Goal: Task Accomplishment & Management: Manage account settings

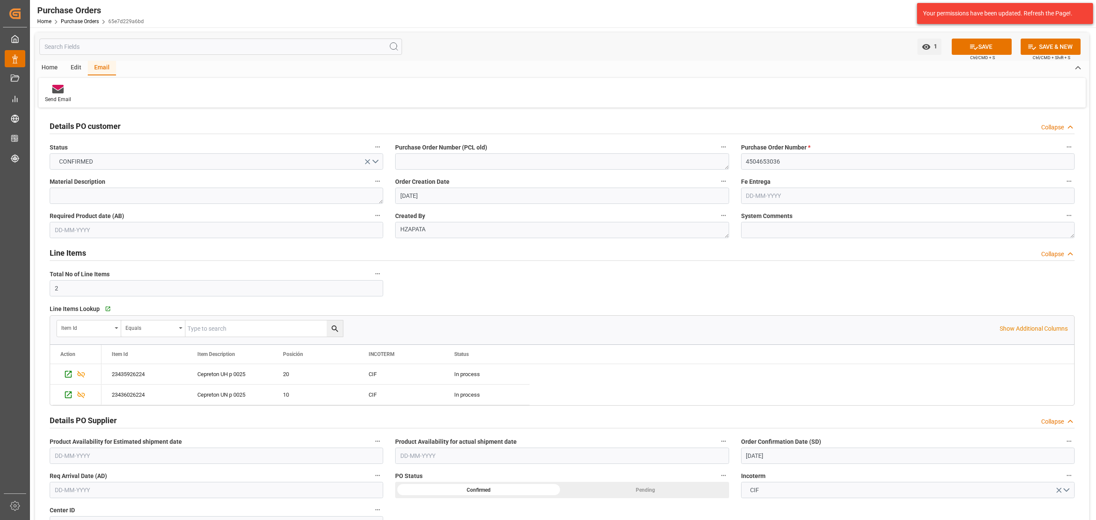
click at [0, 0] on span "Data Management" at bounding box center [0, 0] width 0 height 0
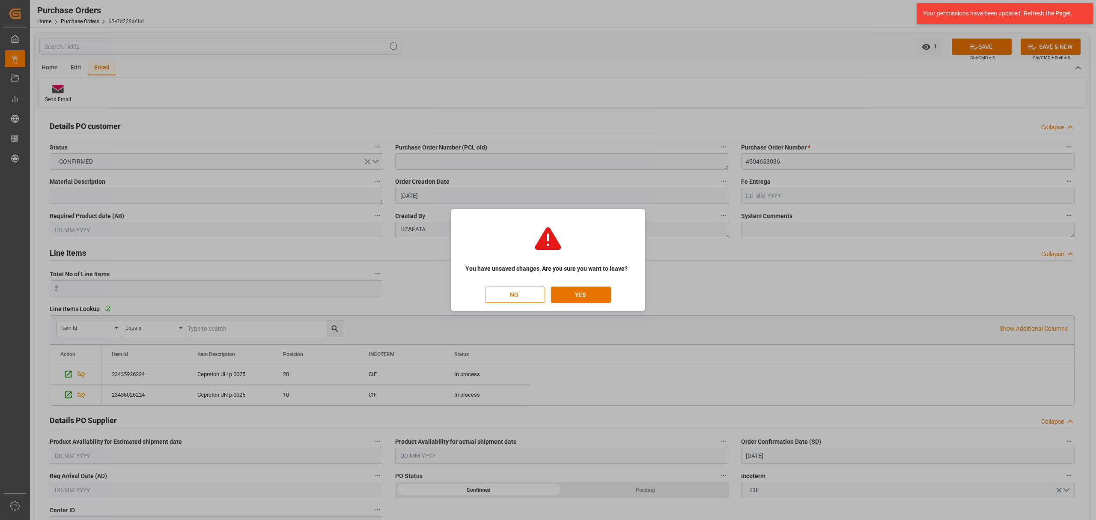
click at [524, 296] on button "NO" at bounding box center [515, 294] width 60 height 16
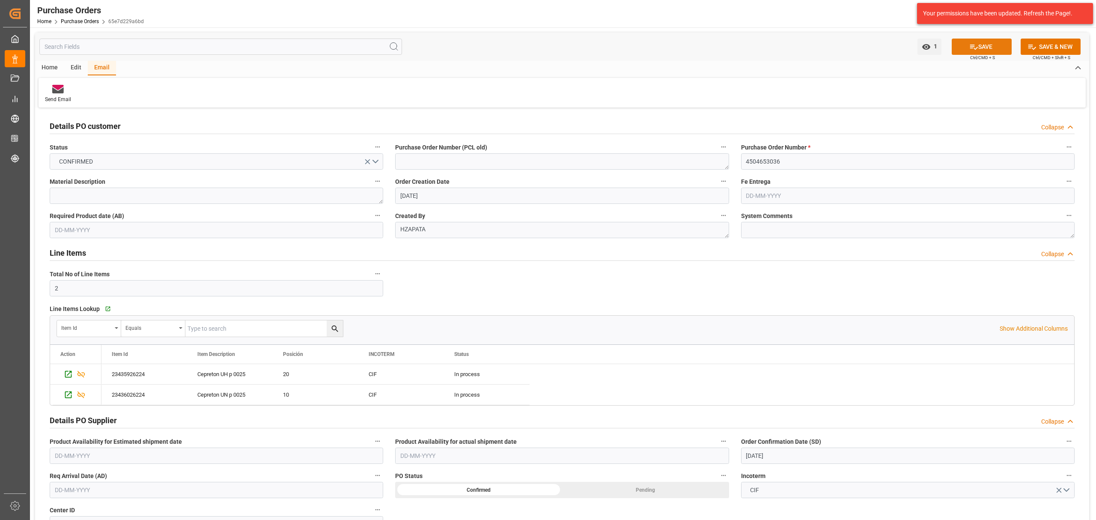
click at [989, 40] on button "SAVE" at bounding box center [981, 47] width 60 height 16
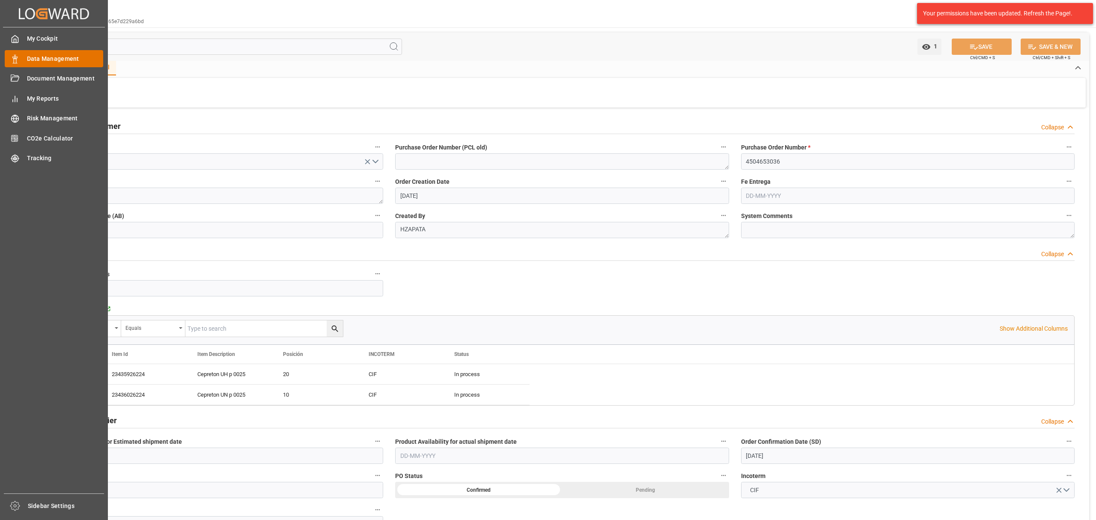
click at [27, 59] on span "Data Management" at bounding box center [65, 58] width 77 height 9
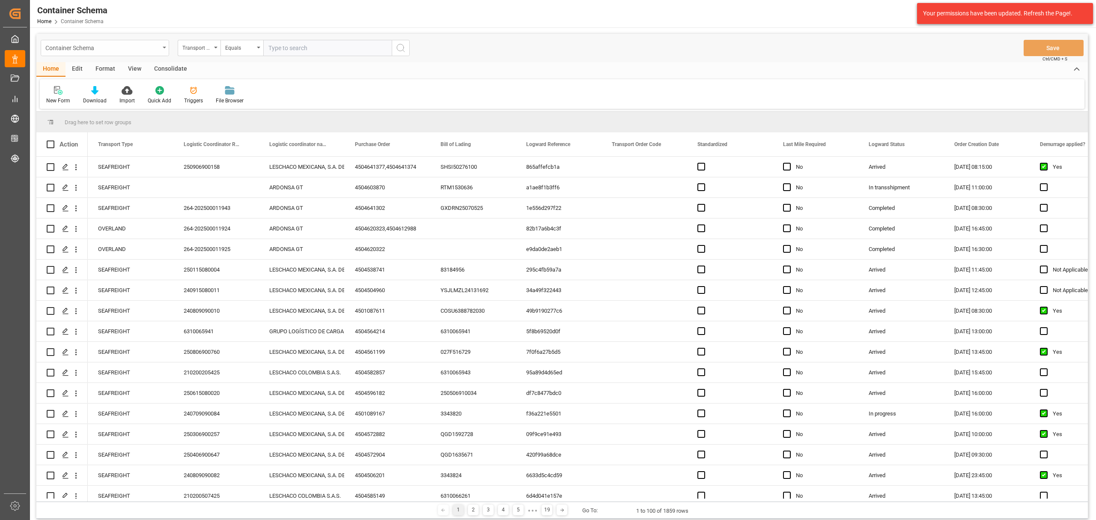
click at [126, 48] on div "Container Schema" at bounding box center [102, 47] width 114 height 11
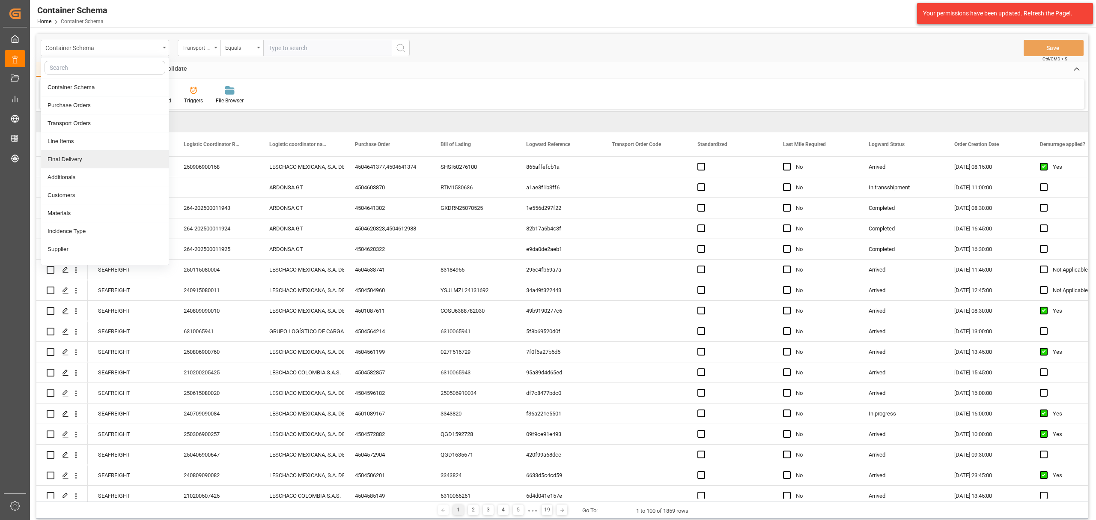
click at [64, 163] on div "Final Delivery" at bounding box center [105, 159] width 128 height 18
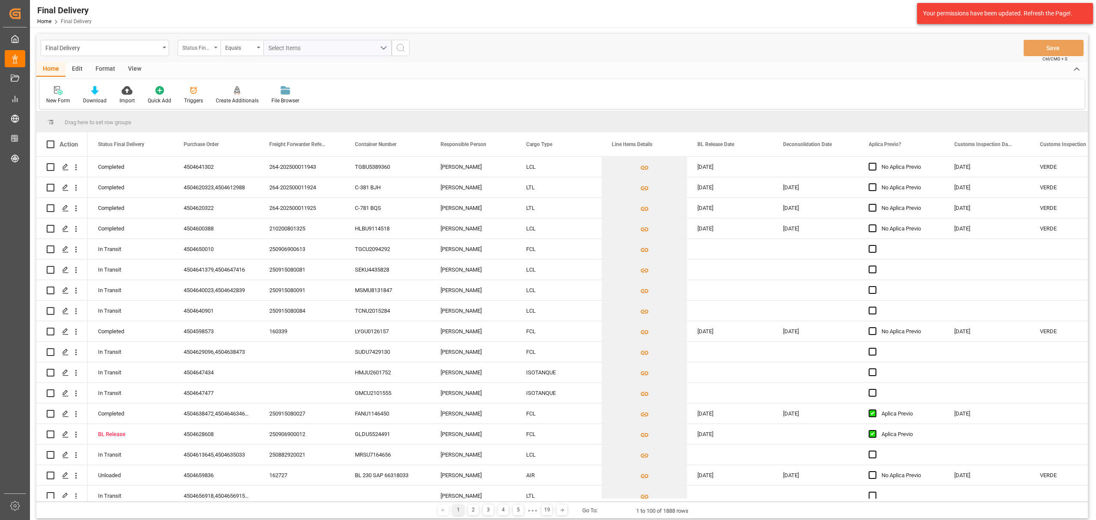
click at [200, 48] on div "Status Final Delivery" at bounding box center [196, 47] width 29 height 10
click at [213, 104] on div "Purchase Order" at bounding box center [242, 105] width 128 height 18
click at [251, 48] on div "Equals" at bounding box center [239, 47] width 29 height 10
click at [249, 107] on div "Fuzzy search" at bounding box center [285, 105] width 128 height 18
click at [302, 53] on input "text" at bounding box center [327, 48] width 128 height 16
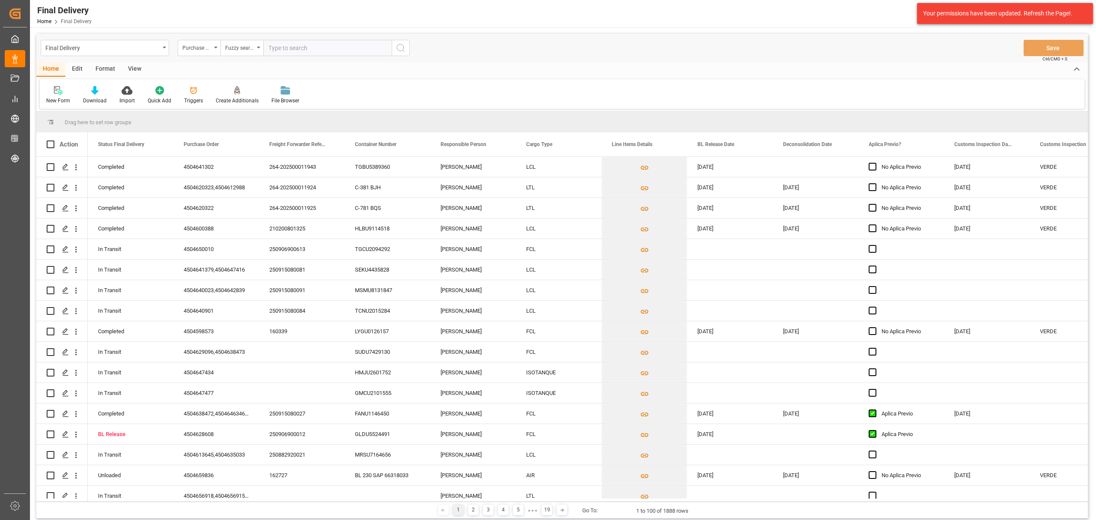
paste input "210200708325"
type input "210200708325"
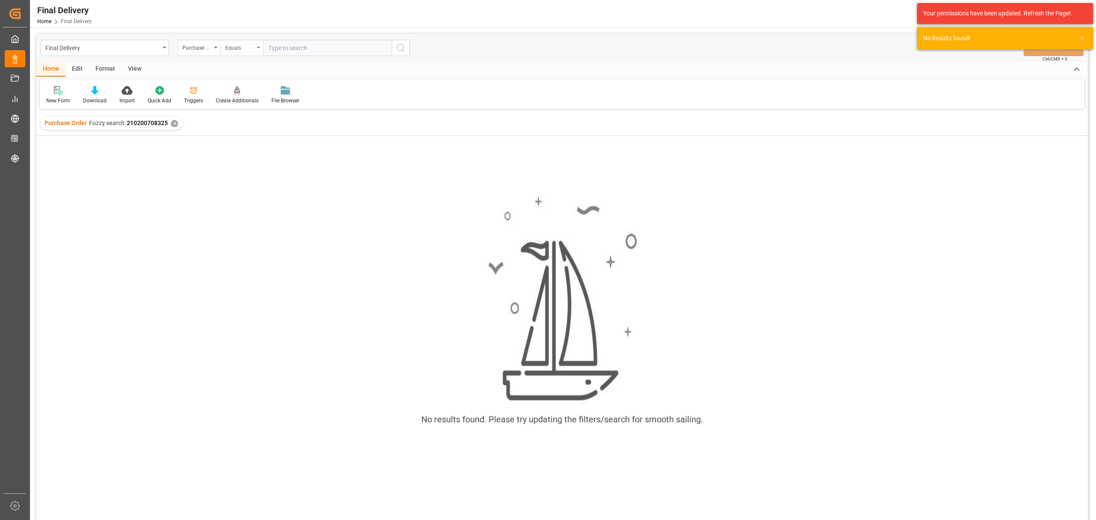
click at [231, 44] on div "Equals" at bounding box center [239, 47] width 29 height 10
click at [200, 49] on div "Purchase Order" at bounding box center [196, 47] width 29 height 10
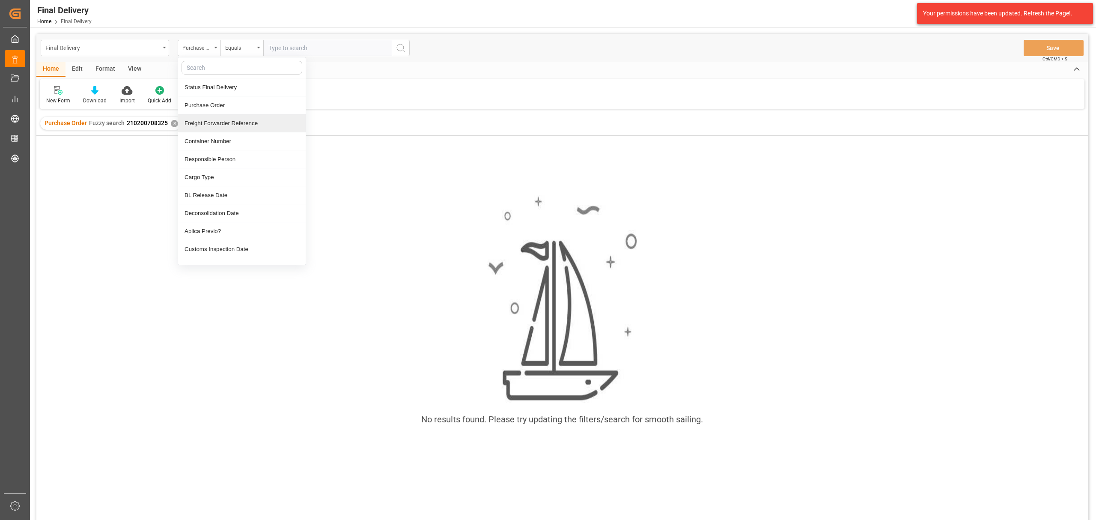
click at [227, 125] on div "Freight Forwarder Reference" at bounding box center [242, 123] width 128 height 18
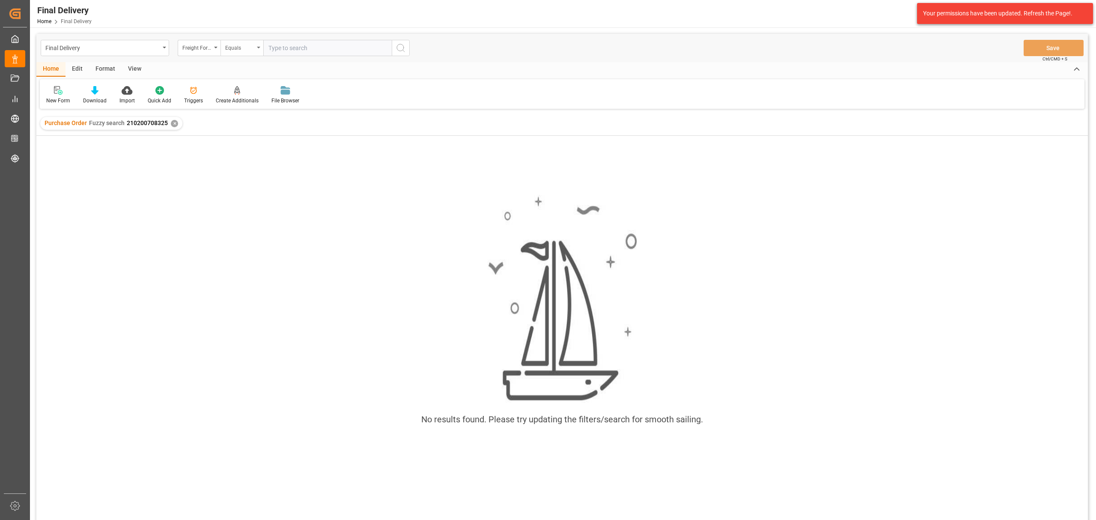
click at [245, 48] on div "Equals" at bounding box center [239, 47] width 29 height 10
click at [252, 108] on div "Fuzzy search" at bounding box center [285, 105] width 128 height 18
click at [300, 42] on input "text" at bounding box center [327, 48] width 128 height 16
paste input "210200708325"
type input "210200708325"
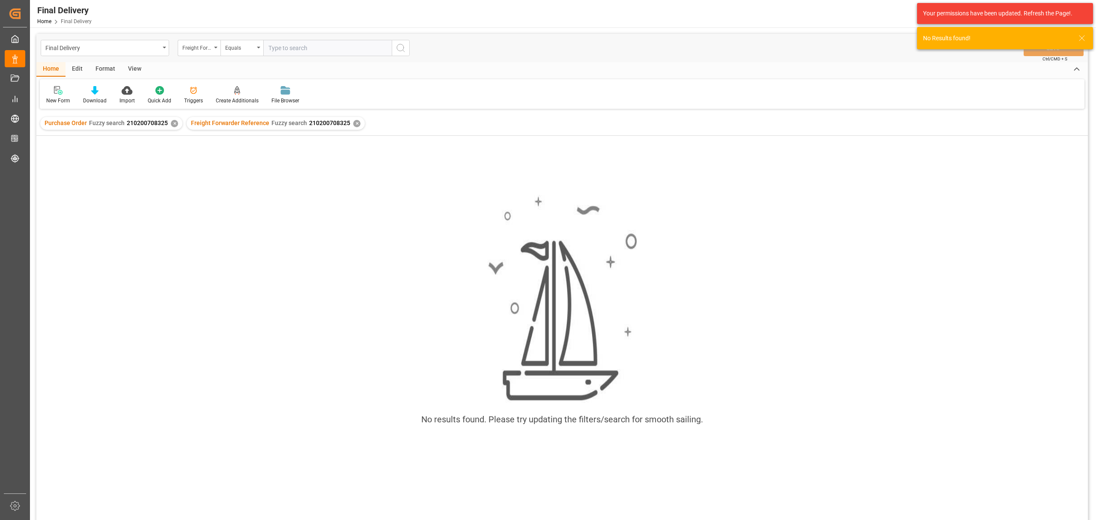
click at [173, 123] on div "✕" at bounding box center [174, 123] width 7 height 7
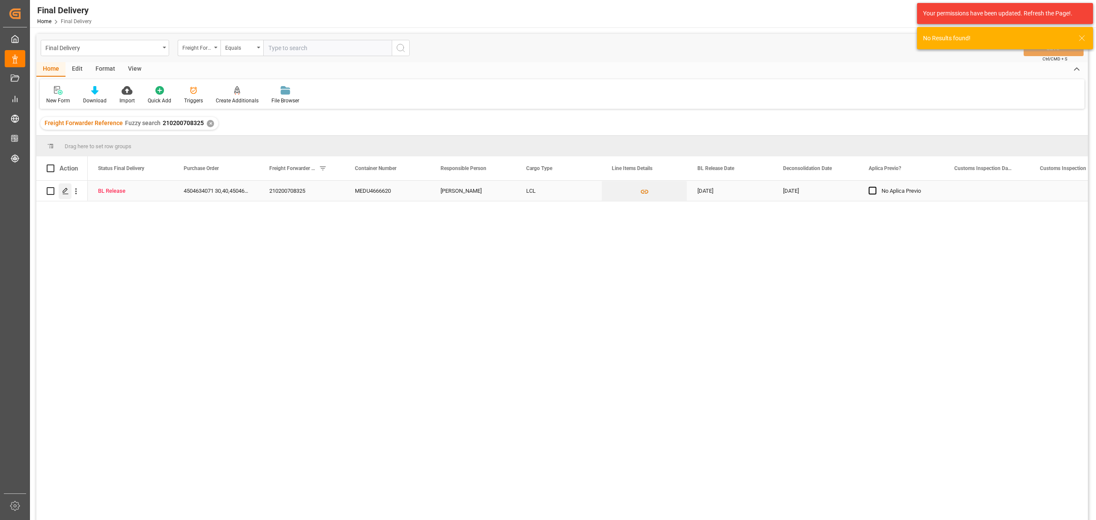
click at [65, 192] on icon "Press SPACE to select this row." at bounding box center [65, 190] width 7 height 7
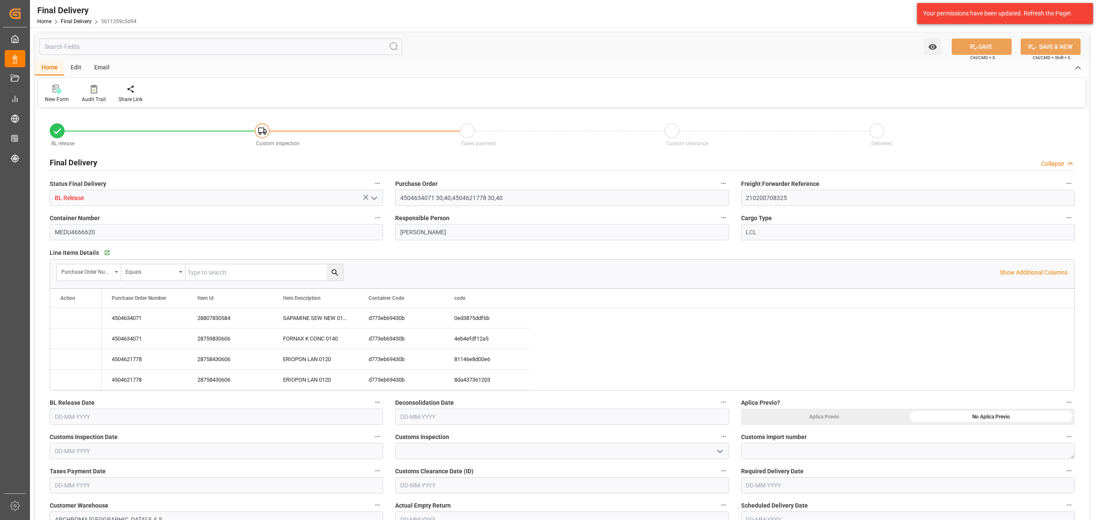
type input "4"
type input "[DATE]"
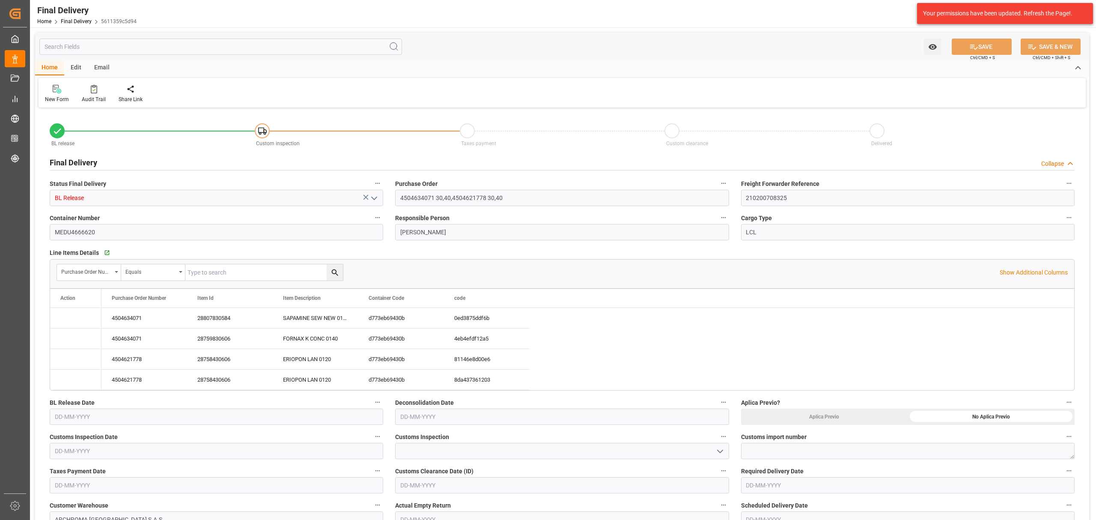
type input "[DATE]"
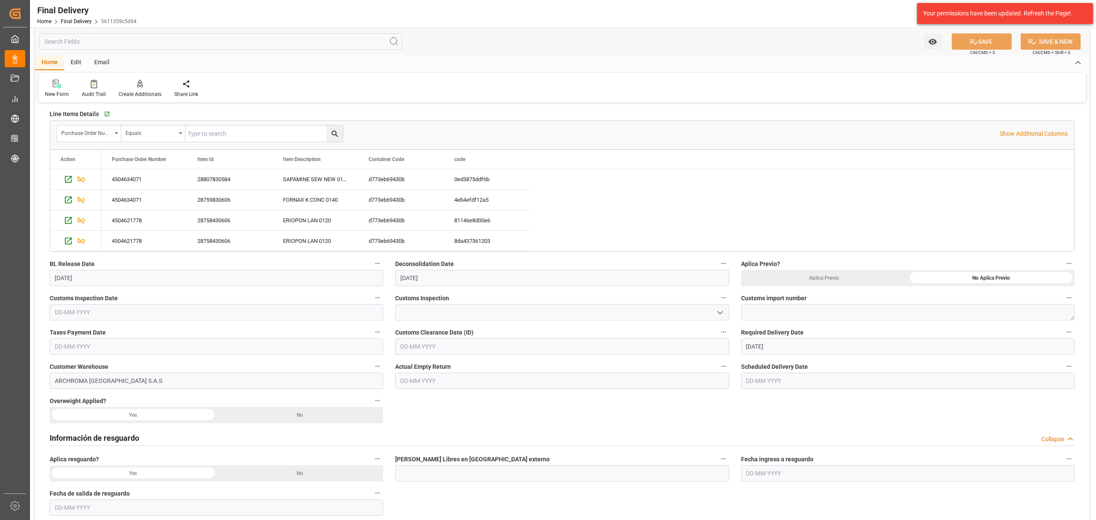
scroll to position [171, 0]
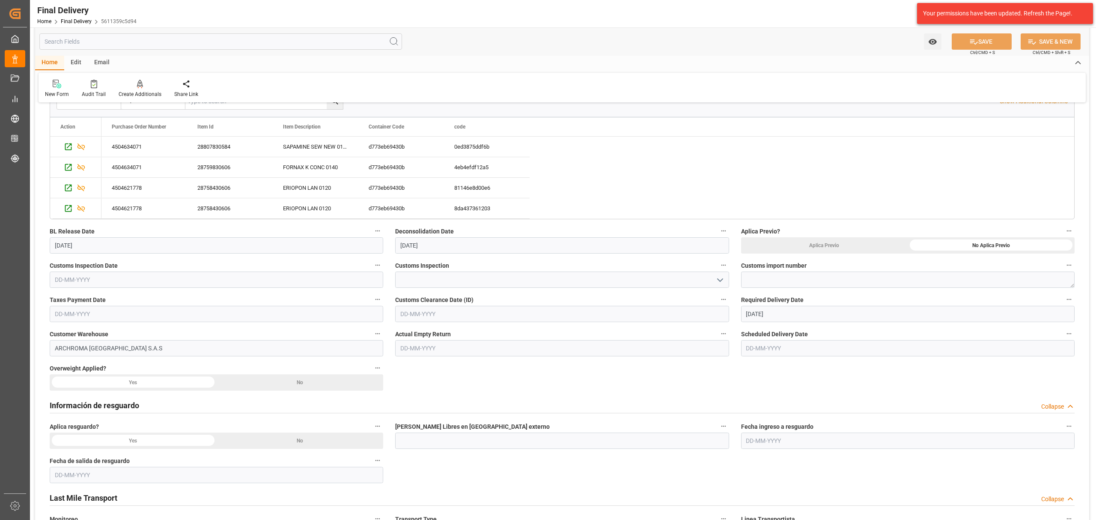
click at [285, 276] on input "text" at bounding box center [216, 279] width 333 height 16
click at [78, 333] on span "2" at bounding box center [77, 332] width 3 height 6
click at [113, 276] on input "[DATE]" at bounding box center [216, 279] width 333 height 16
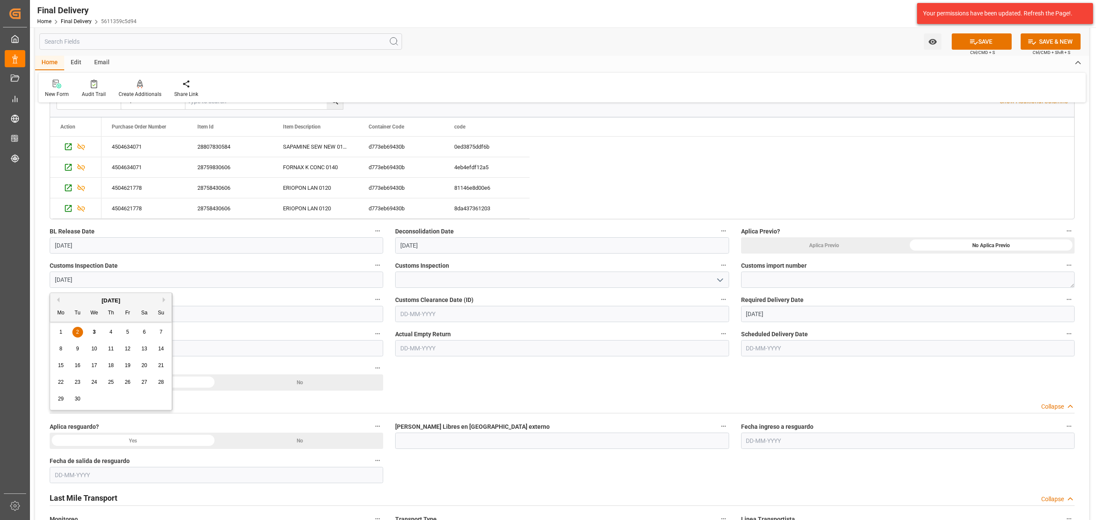
click at [95, 330] on span "3" at bounding box center [94, 332] width 3 height 6
type input "[DATE]"
click at [721, 278] on icon "open menu" at bounding box center [720, 280] width 10 height 10
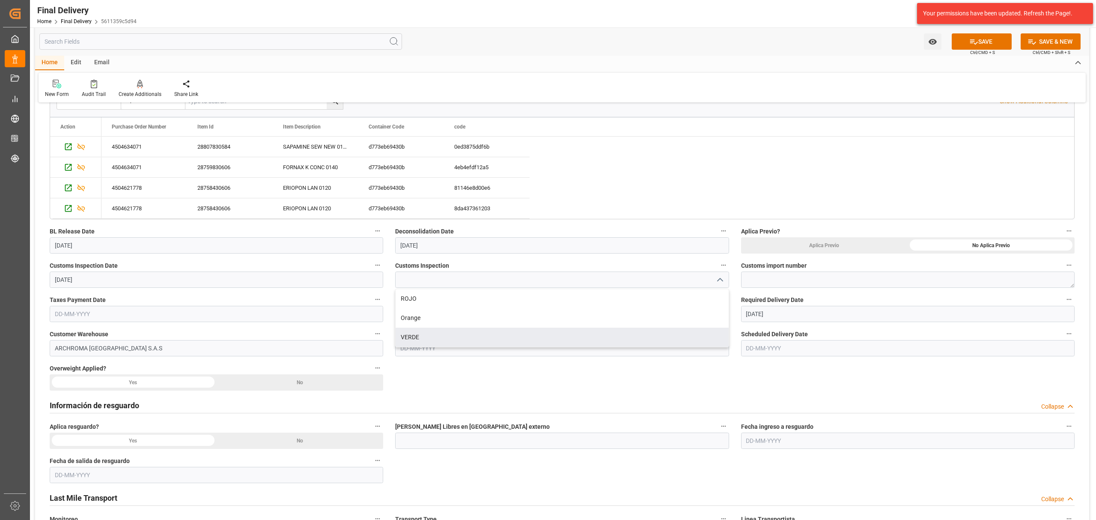
drag, startPoint x: 517, startPoint y: 337, endPoint x: 606, endPoint y: 327, distance: 90.0
click at [517, 338] on div "VERDE" at bounding box center [561, 336] width 333 height 19
type input "VERDE"
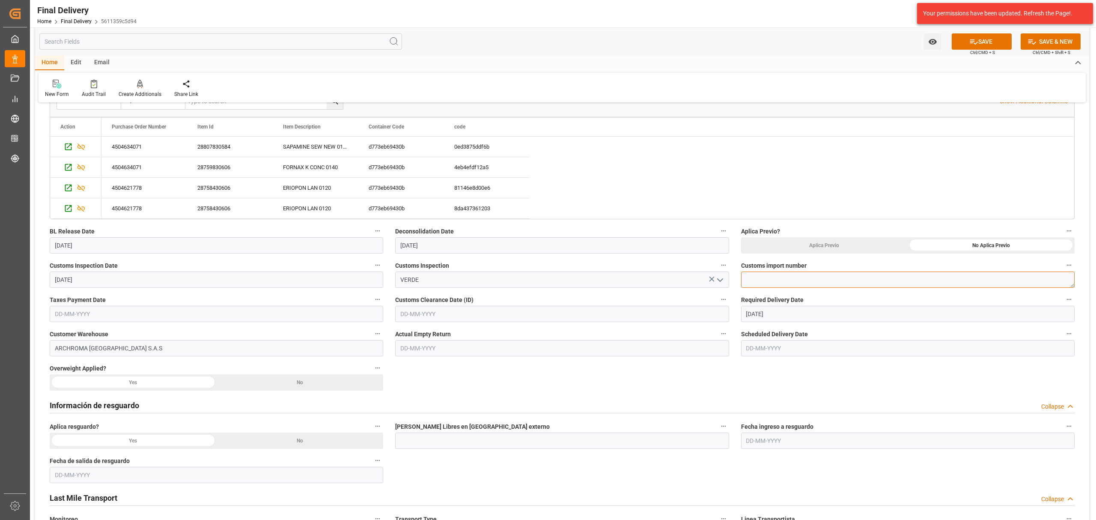
click at [800, 278] on textarea at bounding box center [907, 279] width 333 height 16
click at [833, 285] on textarea at bounding box center [907, 279] width 333 height 16
paste textarea "4820250301761056"
type textarea "4820250301761056"
click at [508, 315] on input "text" at bounding box center [561, 314] width 333 height 16
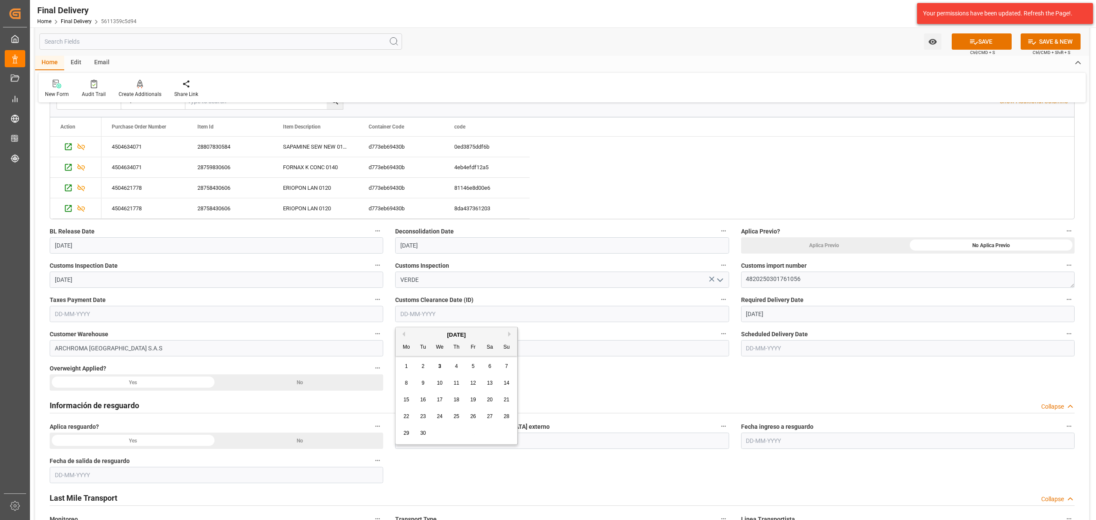
click at [441, 365] on span "3" at bounding box center [439, 366] width 3 height 6
type input "[DATE]"
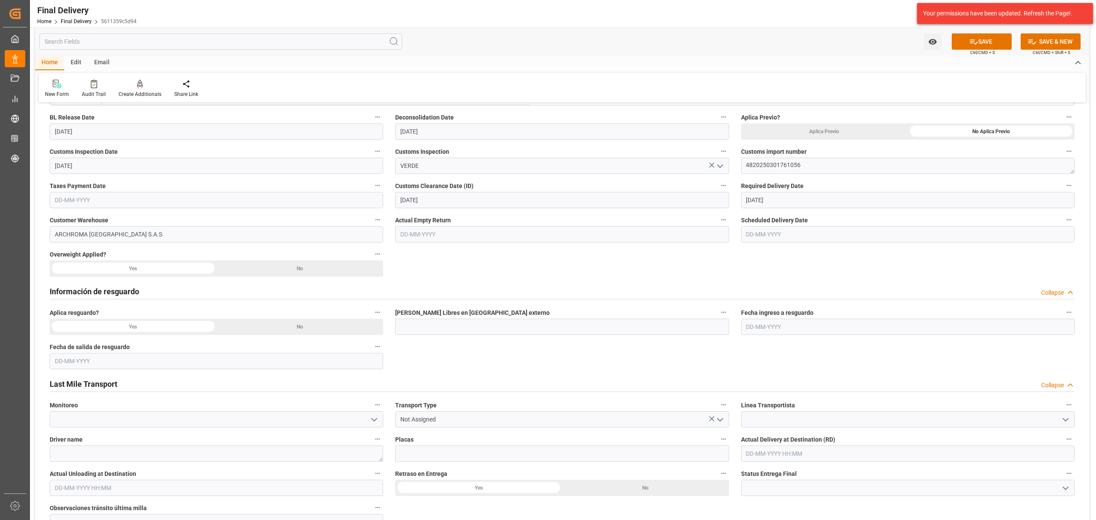
click at [1067, 418] on icon "open menu" at bounding box center [1065, 419] width 10 height 10
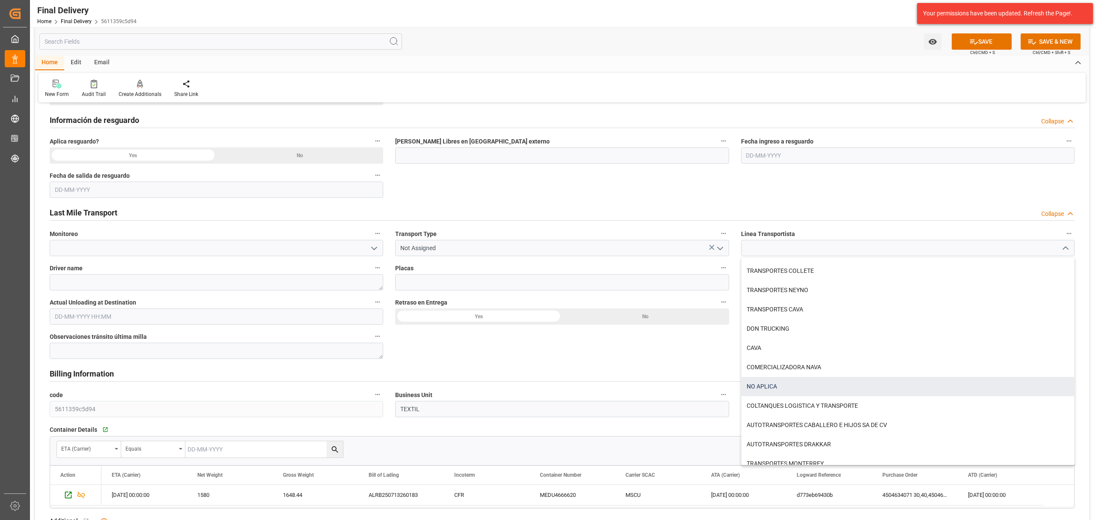
scroll to position [228, 0]
click at [815, 386] on div "COLTANQUES LOGISTICA Y TRANSPORTE" at bounding box center [907, 385] width 333 height 19
type input "COLTANQUES LOGISTICA Y TRANSPORTE"
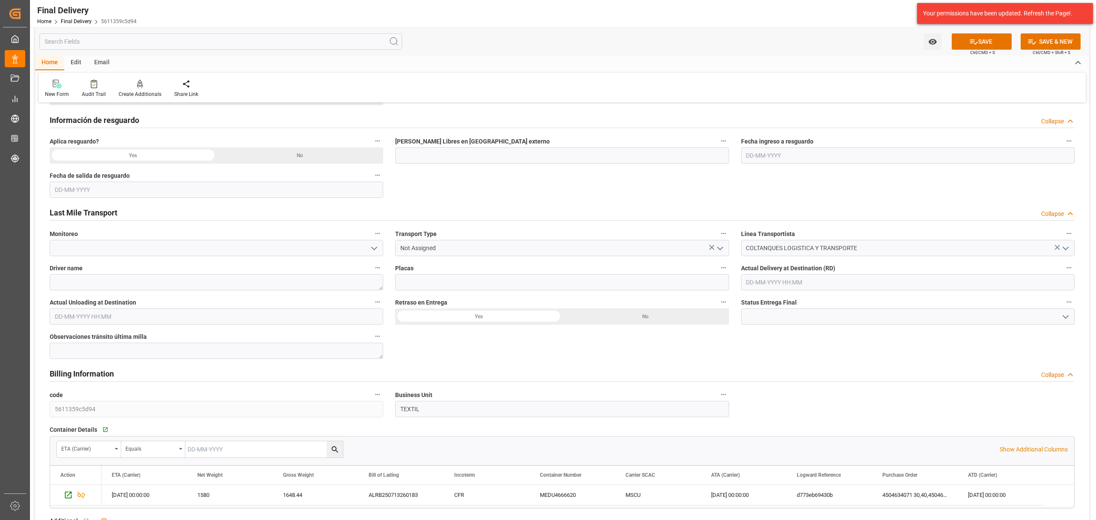
drag, startPoint x: 721, startPoint y: 250, endPoint x: 706, endPoint y: 255, distance: 16.1
click at [721, 250] on icon "open menu" at bounding box center [720, 248] width 10 height 10
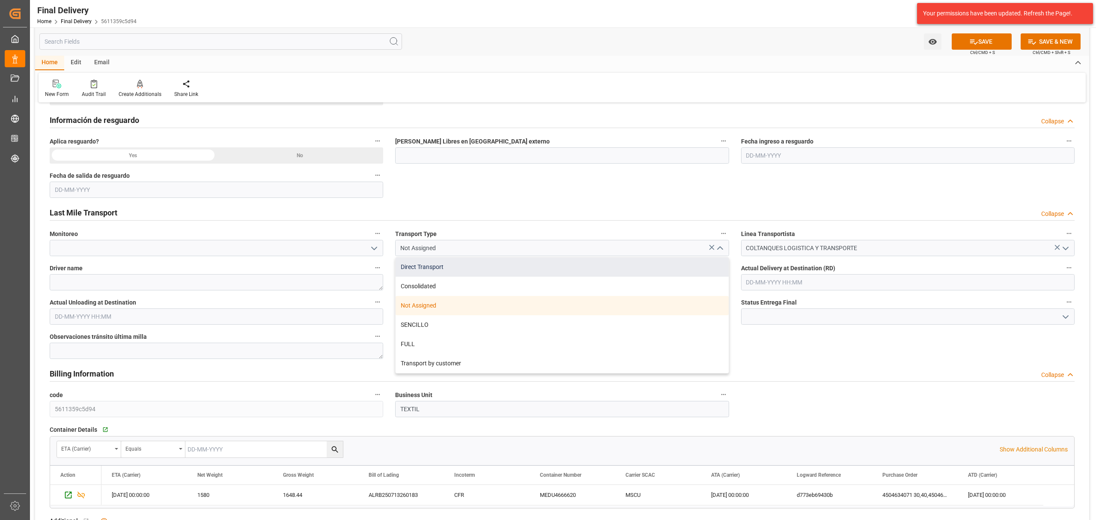
click at [484, 262] on div "Direct Transport" at bounding box center [561, 266] width 333 height 19
type input "Direct Transport"
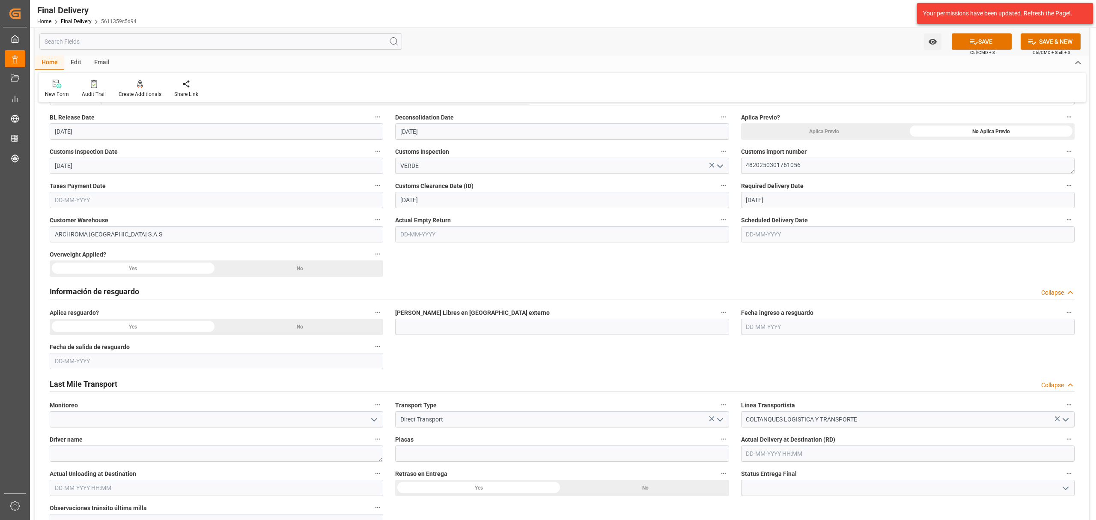
scroll to position [0, 0]
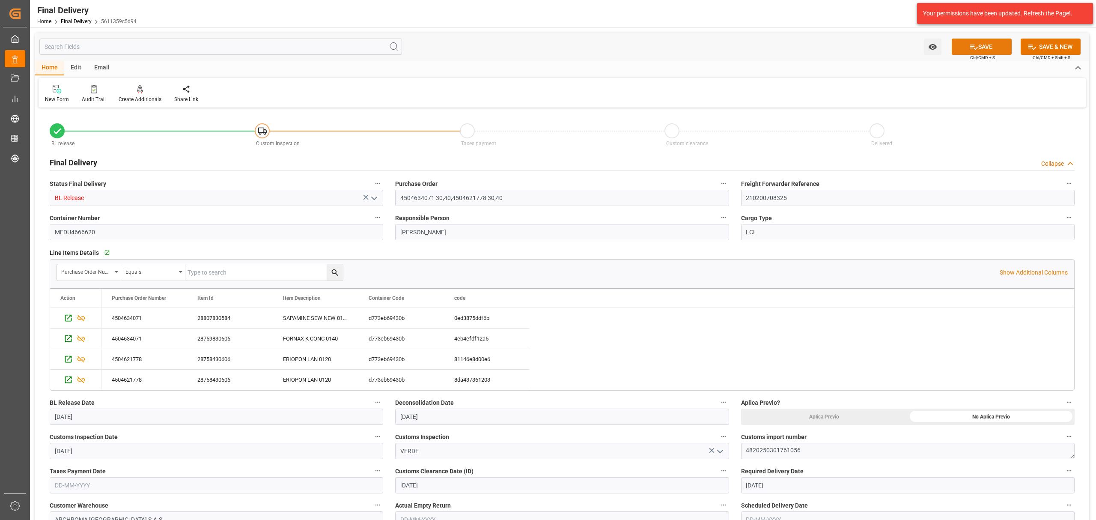
click at [971, 48] on icon at bounding box center [973, 46] width 9 height 9
click at [185, 85] on icon at bounding box center [186, 89] width 9 height 9
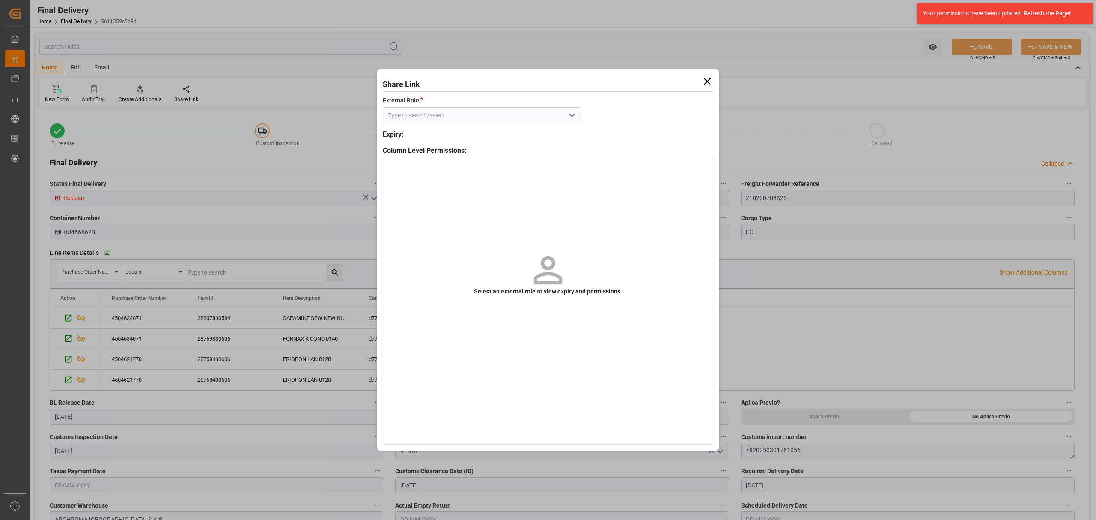
click at [573, 112] on icon "open menu" at bounding box center [572, 115] width 10 height 10
click at [560, 134] on div "External - finalDelivery" at bounding box center [481, 134] width 197 height 19
type input "External - finalDelivery"
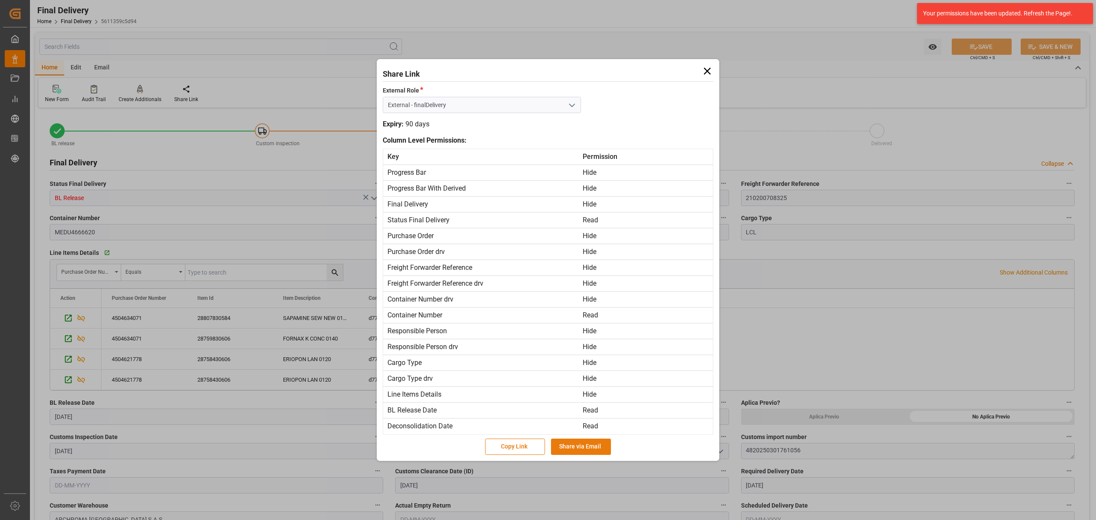
click at [594, 442] on button "Share via Email" at bounding box center [581, 446] width 60 height 16
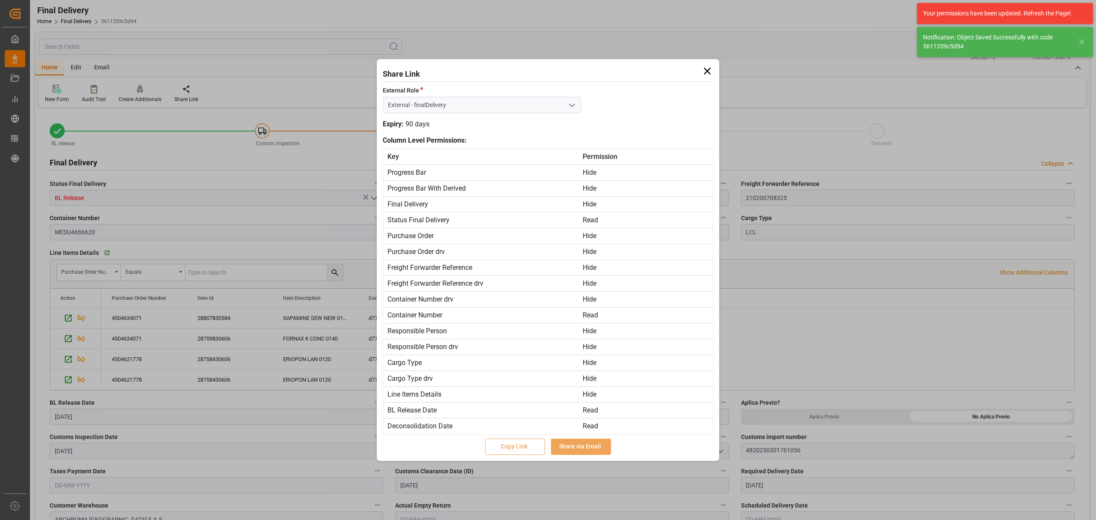
type textarea "1"
type input "Custom Clearance"
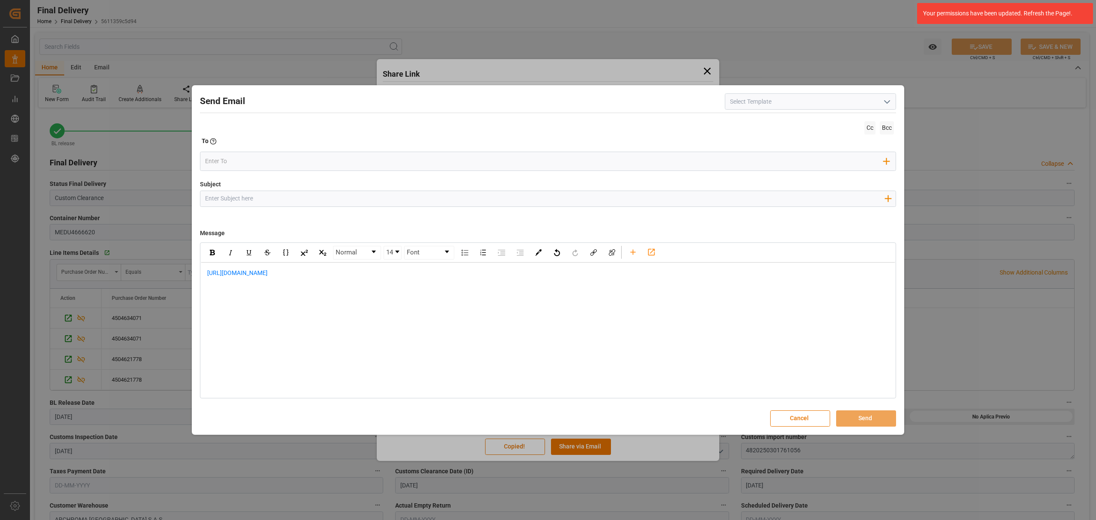
click at [484, 202] on input "Subject" at bounding box center [544, 198] width 688 height 15
paste input "PO 4504634071 30,40,4504621778 30,40// TE//PTE PAGO ROPS/ARCHROMA ([GEOGRAPHIC_…"
drag, startPoint x: 378, startPoint y: 199, endPoint x: 333, endPoint y: 200, distance: 45.8
click at [333, 200] on input "PO 4504634071 30,40,4504621778 30,40// TE//PTE PAGO ROPS/ARCHROMA ([GEOGRAPHIC_…" at bounding box center [544, 198] width 688 height 15
type input "PO 4504634071 30,40,4504621778 30,40// TE//[GEOGRAPHIC_DATA]//ARCHROMA ([GEOGRA…"
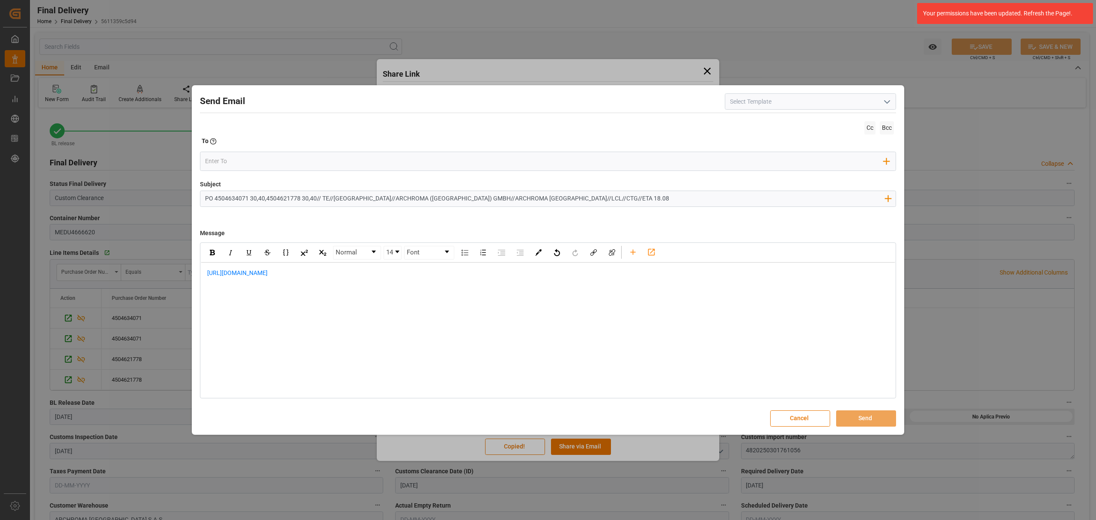
click at [205, 274] on div "[URL][DOMAIN_NAME]" at bounding box center [548, 277] width 694 height 30
drag, startPoint x: 221, startPoint y: 273, endPoint x: 227, endPoint y: 276, distance: 6.5
click at [223, 273] on div "rdw-editor" at bounding box center [548, 272] width 682 height 9
click at [337, 322] on div "[URL][DOMAIN_NAME]" at bounding box center [548, 322] width 682 height 18
click at [346, 346] on div "rdw-editor" at bounding box center [548, 344] width 682 height 9
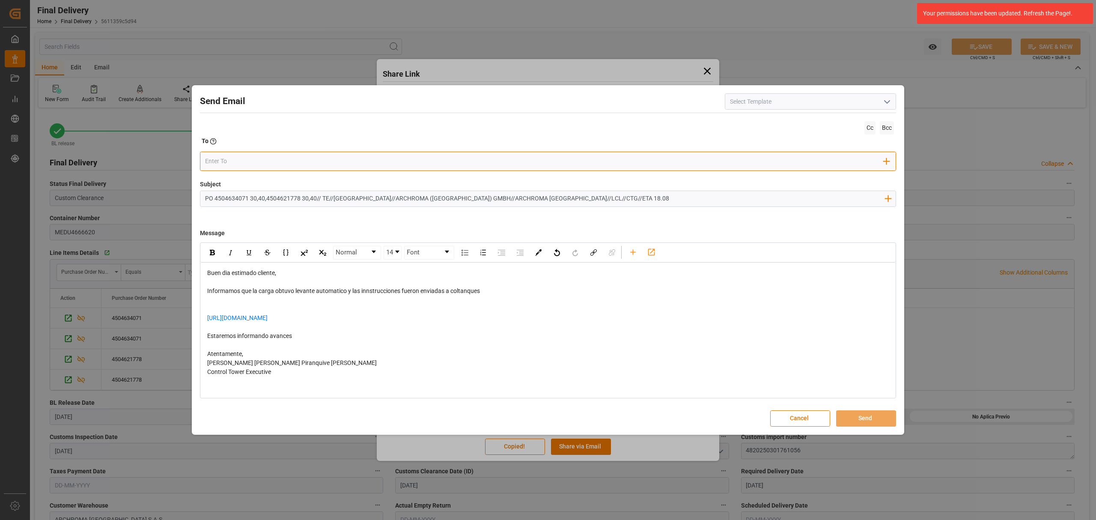
click at [269, 162] on input "email" at bounding box center [544, 161] width 679 height 13
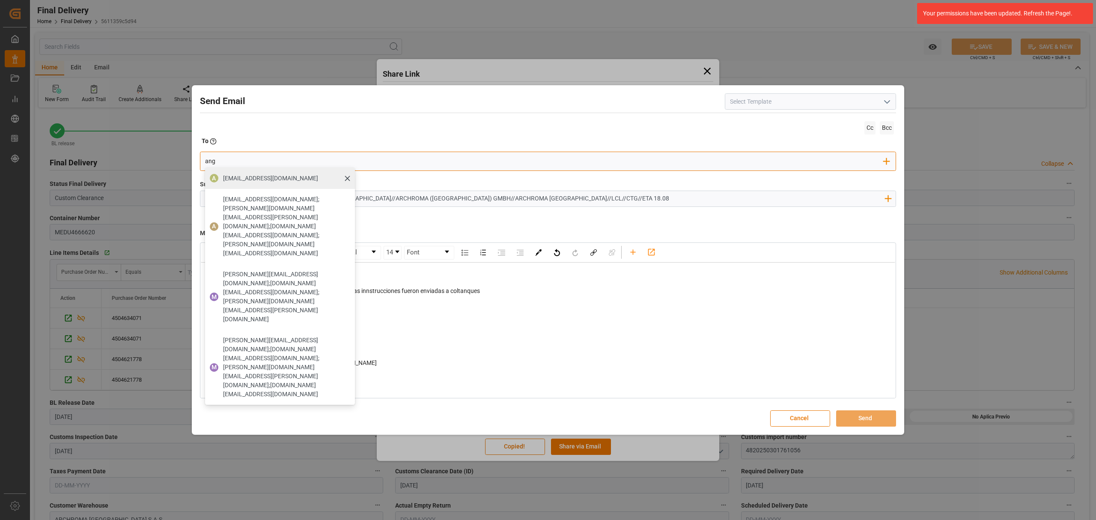
type input "ang"
click at [247, 169] on div "A [EMAIL_ADDRESS][DOMAIN_NAME]" at bounding box center [280, 177] width 150 height 21
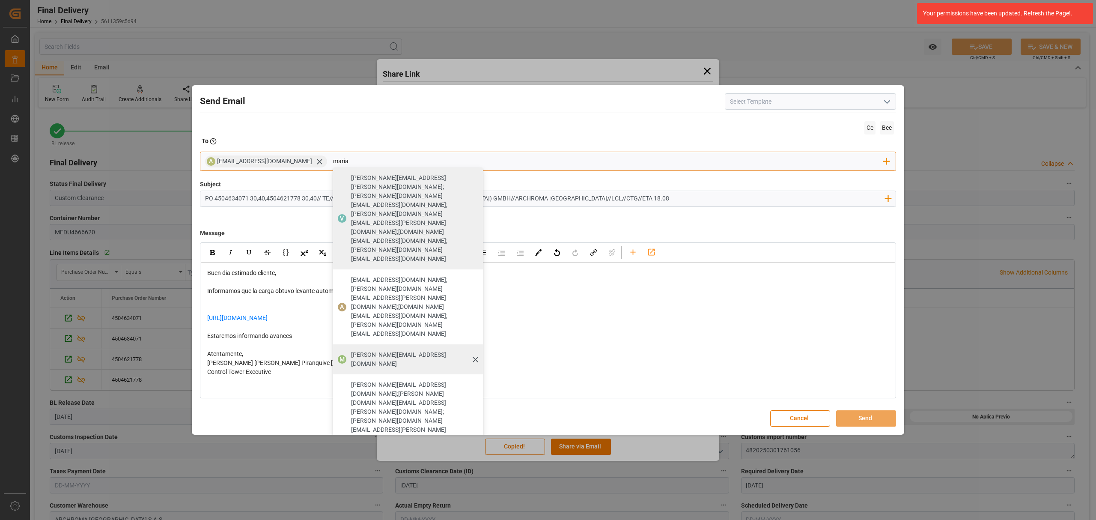
type input "maria"
click at [362, 350] on span "[PERSON_NAME][EMAIL_ADDRESS][DOMAIN_NAME]" at bounding box center [414, 359] width 126 height 18
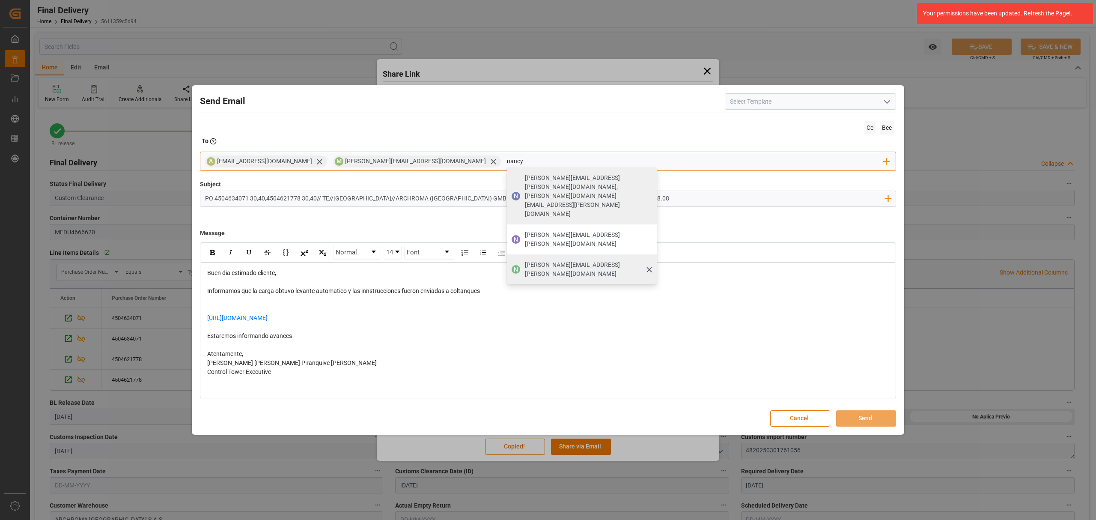
type input "nancy"
click at [525, 260] on span "[PERSON_NAME][EMAIL_ADDRESS][PERSON_NAME][DOMAIN_NAME]" at bounding box center [588, 269] width 126 height 18
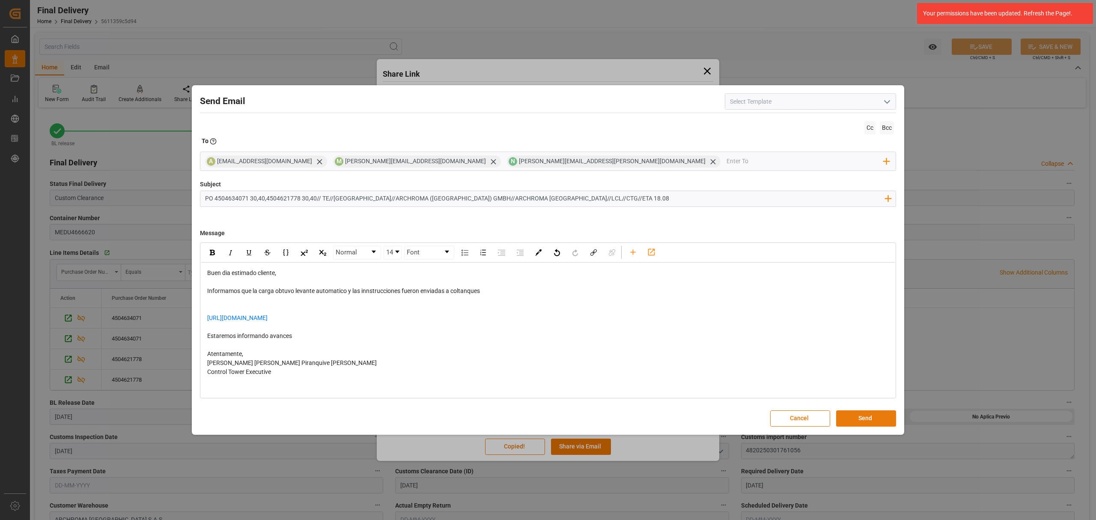
click at [877, 421] on button "Send" at bounding box center [866, 418] width 60 height 16
